Goal: Find specific page/section: Find specific page/section

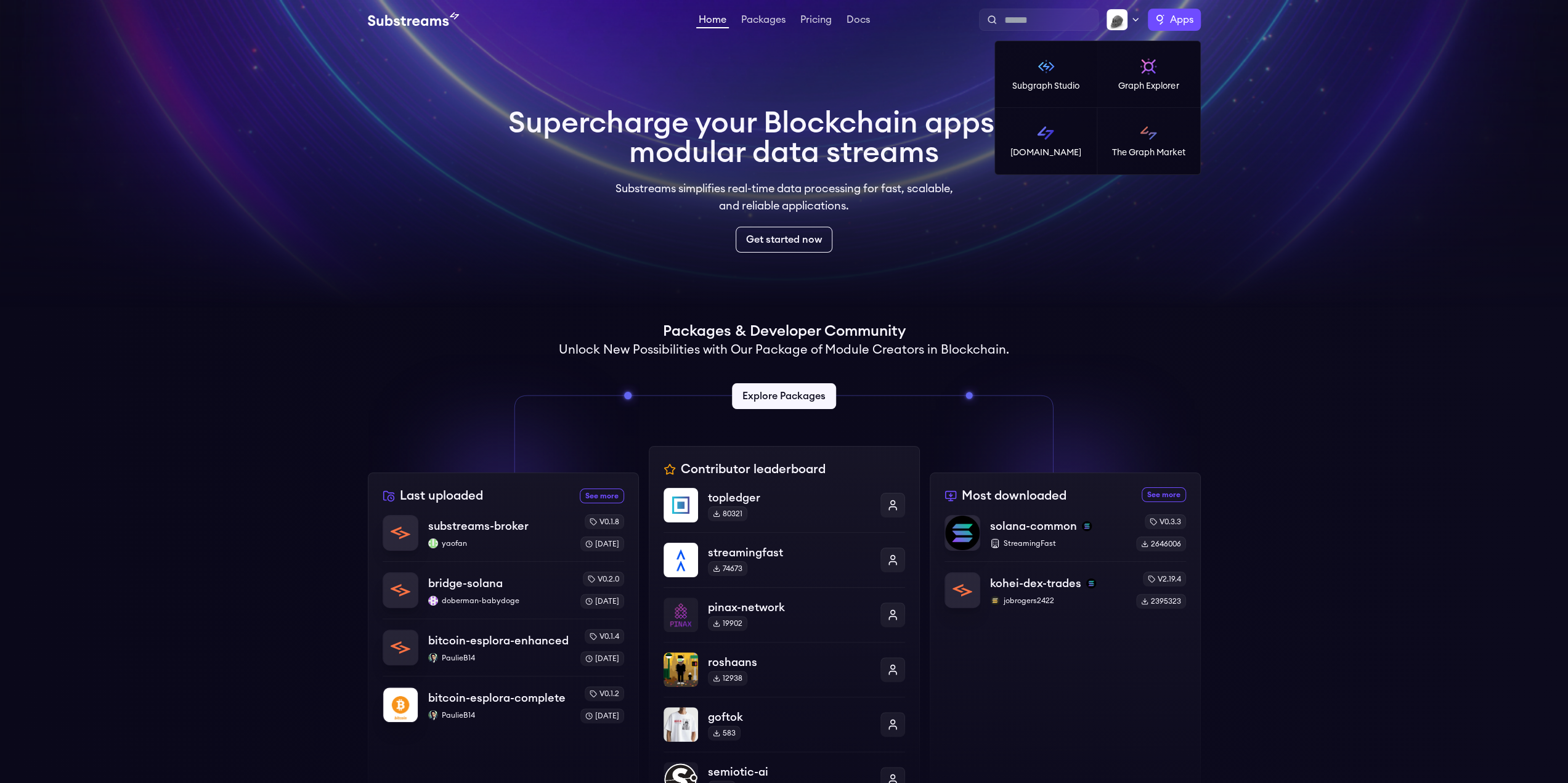
click at [1185, 23] on span "Apps" at bounding box center [1182, 19] width 24 height 15
click at [1059, 75] on link "Subgraph Studio" at bounding box center [1046, 74] width 103 height 66
drag, startPoint x: 1192, startPoint y: 18, endPoint x: 1184, endPoint y: 20, distance: 8.2
click at [1191, 18] on span "Apps" at bounding box center [1182, 19] width 24 height 15
click at [1152, 145] on link "The Graph Market" at bounding box center [1148, 141] width 103 height 66
